Goal: Transaction & Acquisition: Purchase product/service

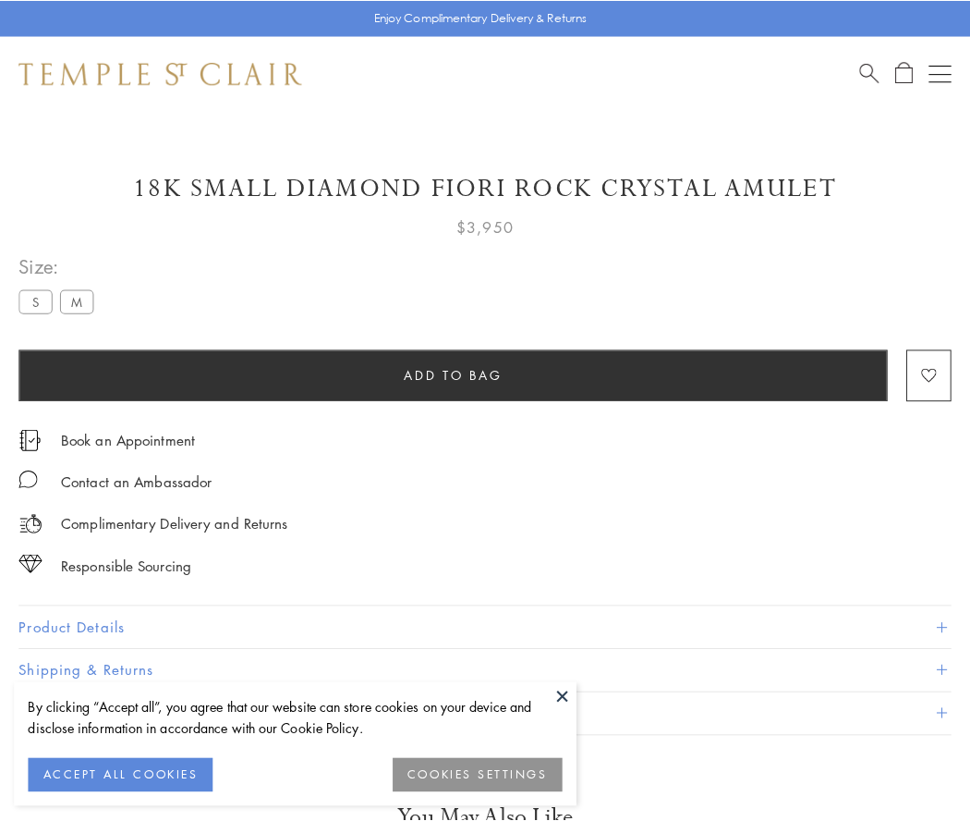
scroll to position [7, 0]
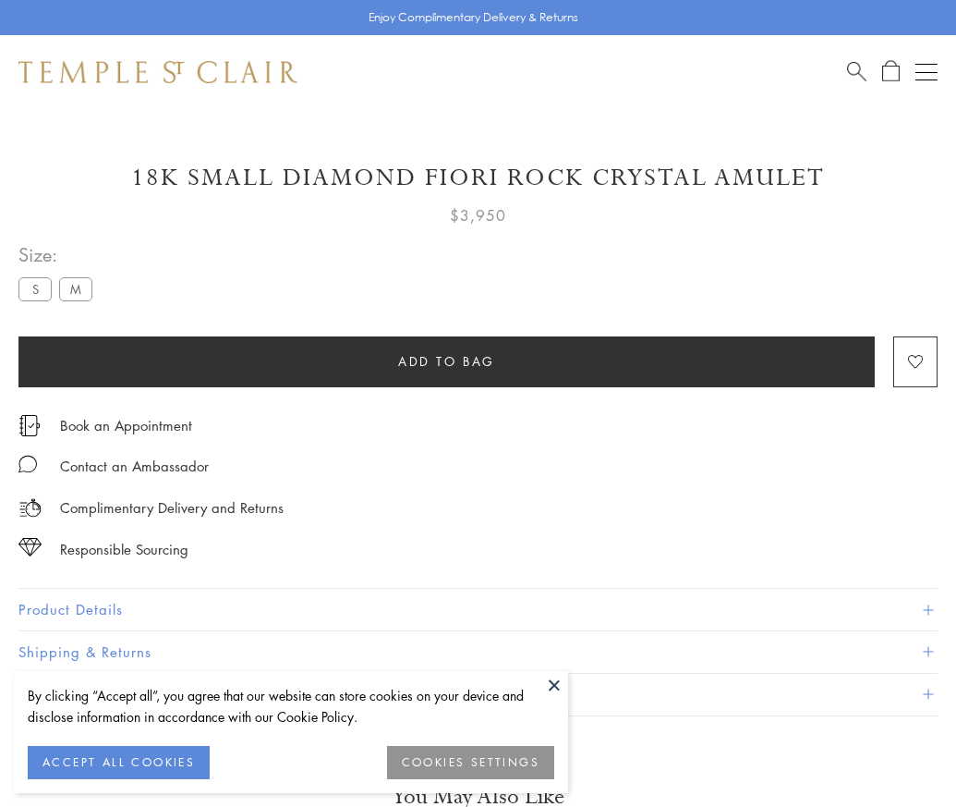
click at [446, 360] on span "Add to bag" at bounding box center [446, 361] width 97 height 20
